Goal: Information Seeking & Learning: Learn about a topic

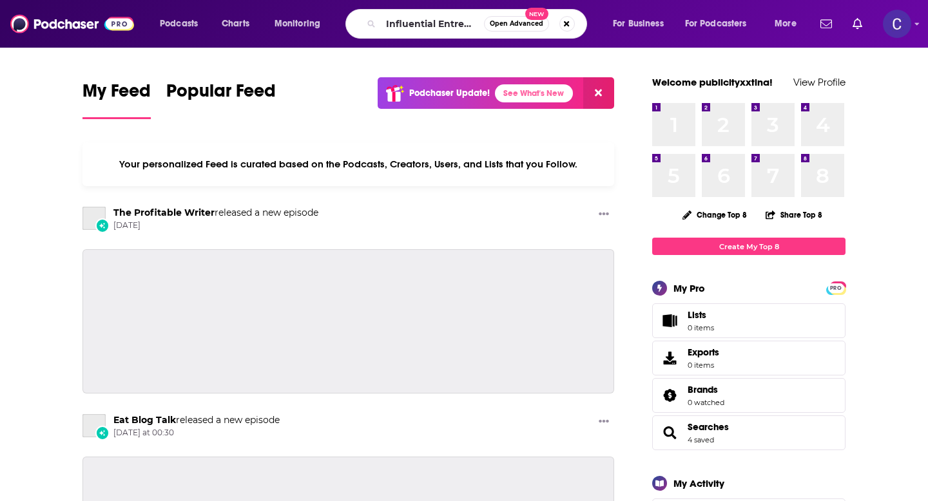
scroll to position [0, 151]
type input "Influential Entrepreneurs with [PERSON_NAME], MBA"
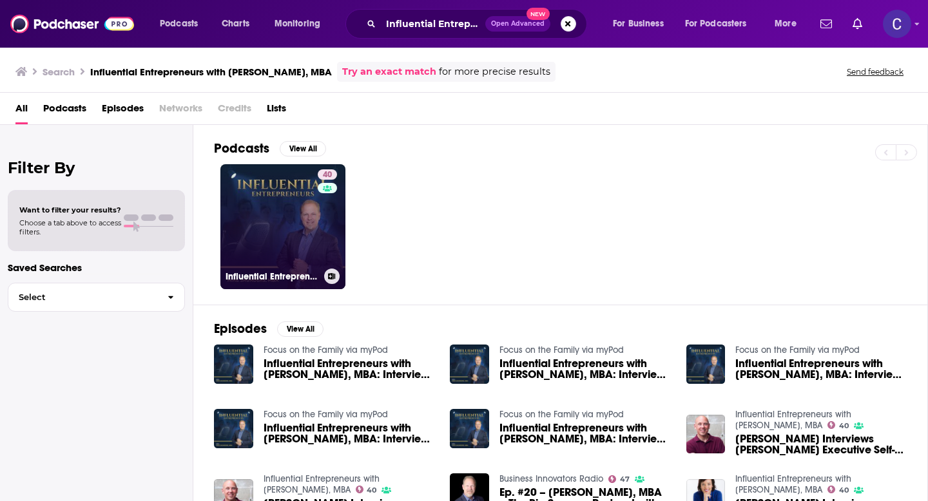
click at [285, 231] on link "40 Influential Entrepreneurs with [PERSON_NAME], MBA" at bounding box center [282, 226] width 125 height 125
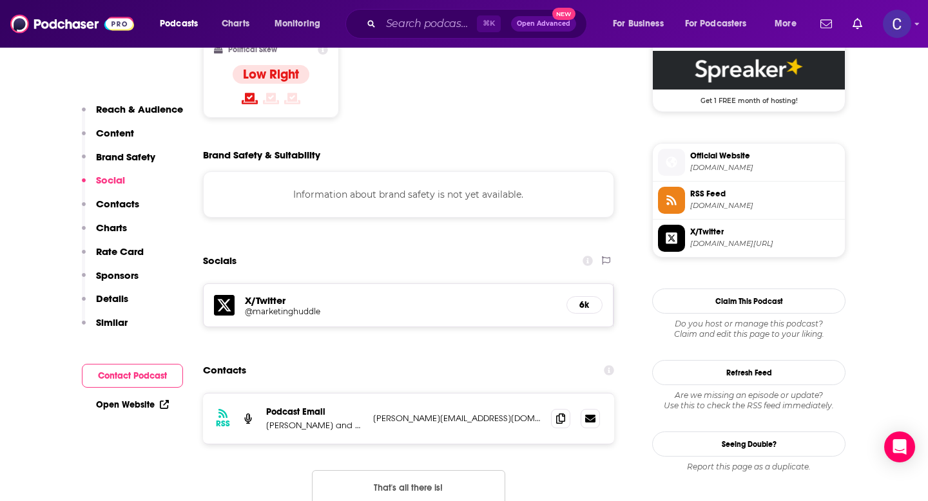
scroll to position [1072, 0]
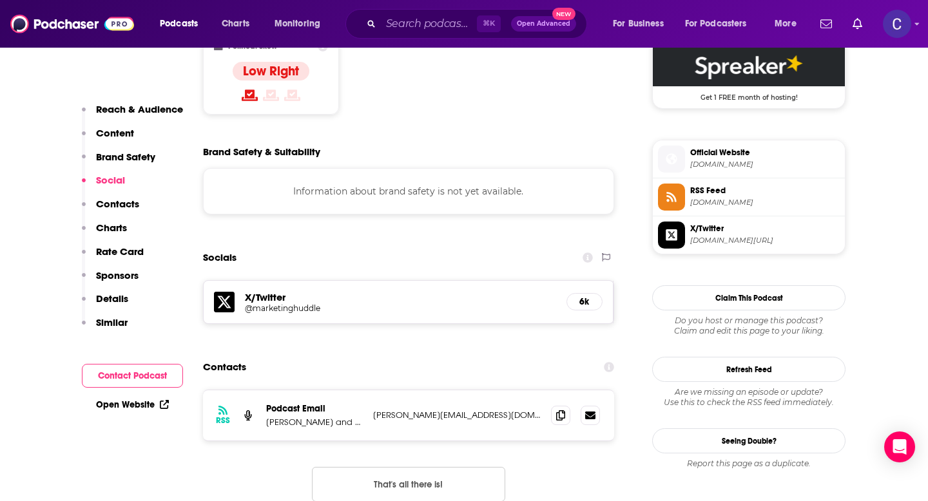
click at [276, 304] on h5 "@marketinghuddle" at bounding box center [348, 309] width 206 height 10
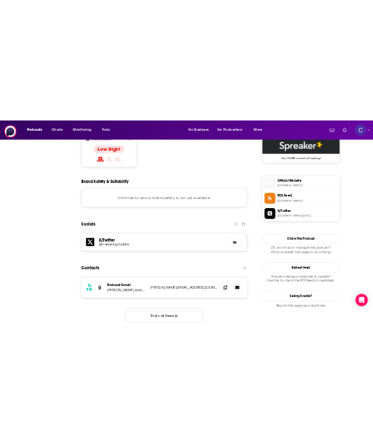
scroll to position [0, 0]
